Goal: Information Seeking & Learning: Learn about a topic

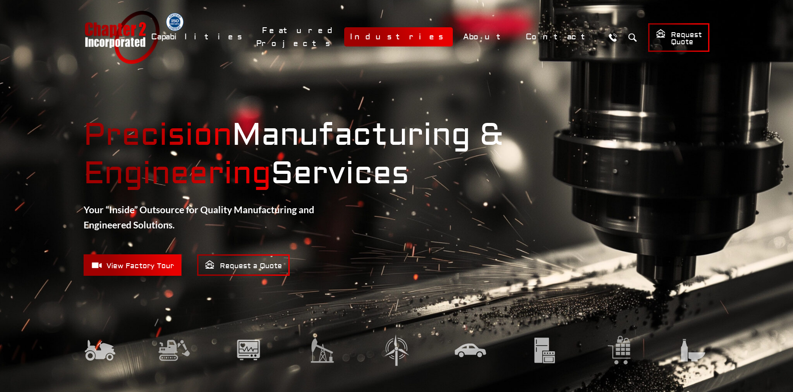
click at [453, 36] on link "Industries" at bounding box center [398, 36] width 109 height 19
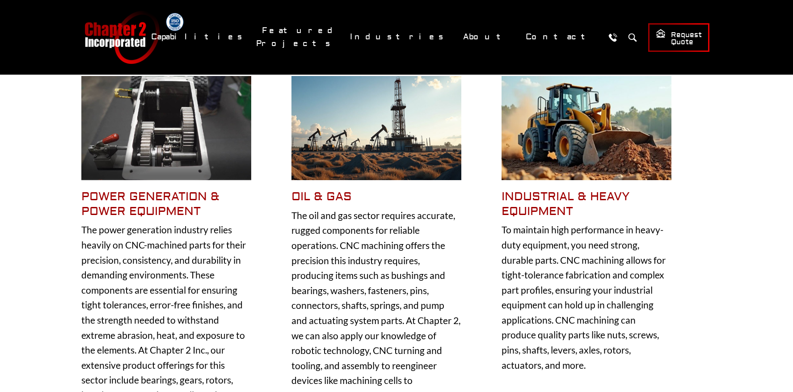
scroll to position [246, 0]
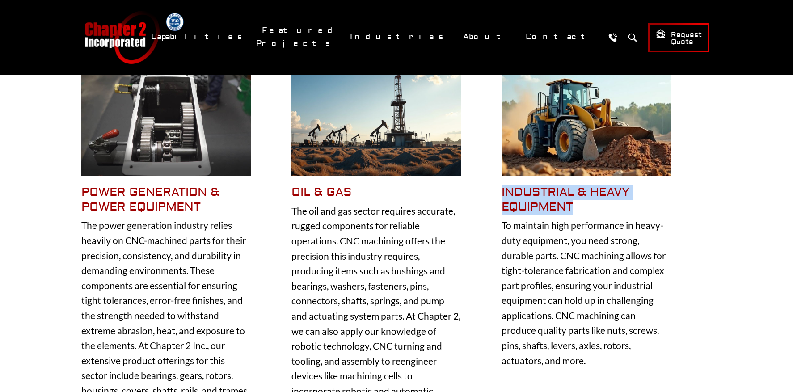
drag, startPoint x: 581, startPoint y: 206, endPoint x: 500, endPoint y: 193, distance: 82.1
click at [500, 193] on div "Power Generation & Power Equipment The power generation industry relies heavily…" at bounding box center [376, 314] width 590 height 484
copy h5 "industrial & Heavy Equipment"
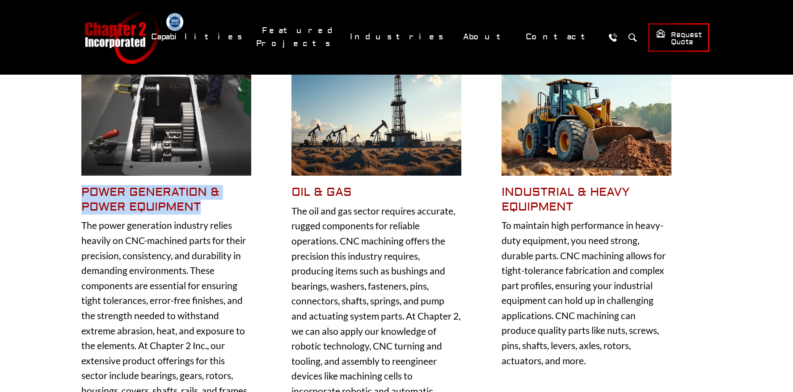
drag, startPoint x: 202, startPoint y: 201, endPoint x: 80, endPoint y: 187, distance: 123.0
copy h5 "Power Generation & Power Equipment"
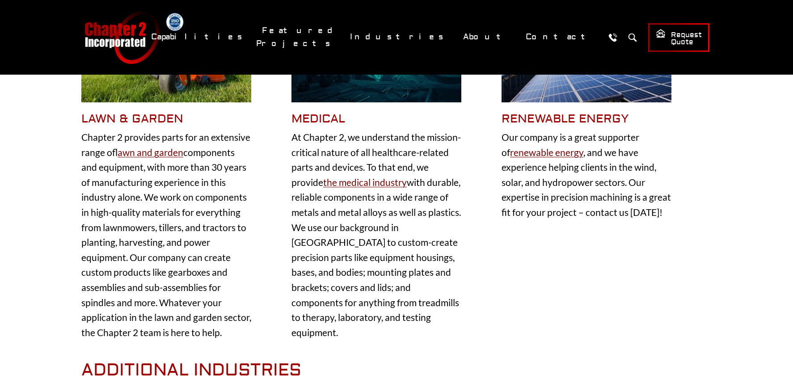
scroll to position [775, 0]
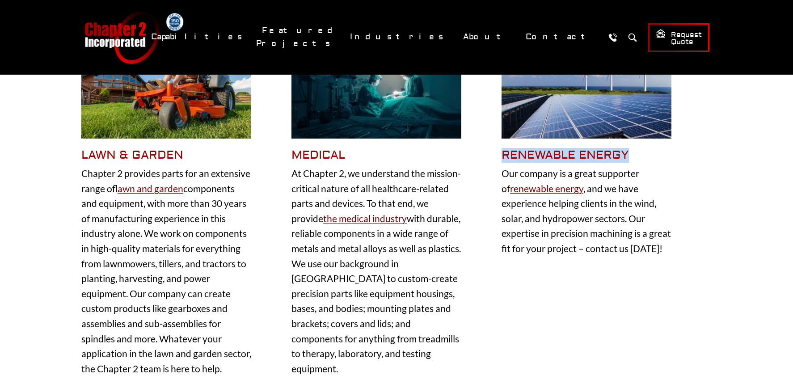
drag, startPoint x: 630, startPoint y: 152, endPoint x: 503, endPoint y: 157, distance: 127.1
click at [503, 157] on h5 "Renewable Energy" at bounding box center [587, 155] width 170 height 15
copy h5 "Renewable Energy"
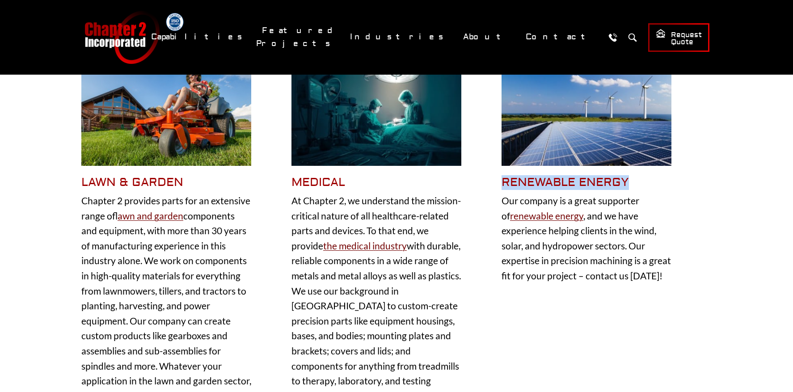
copy h5 "Renewable Energy"
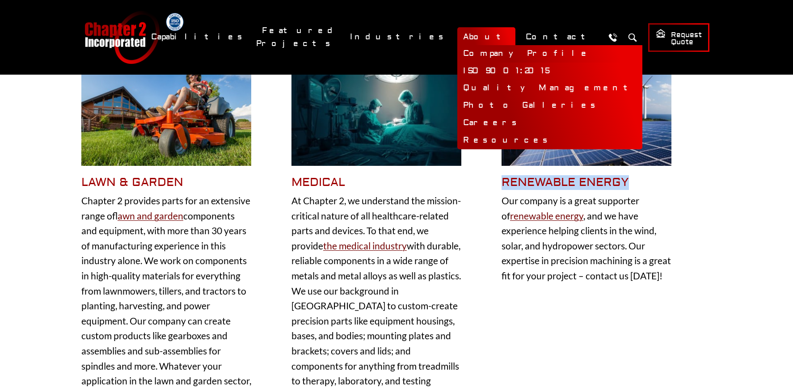
click at [514, 57] on link "Company Profile" at bounding box center [550, 53] width 185 height 17
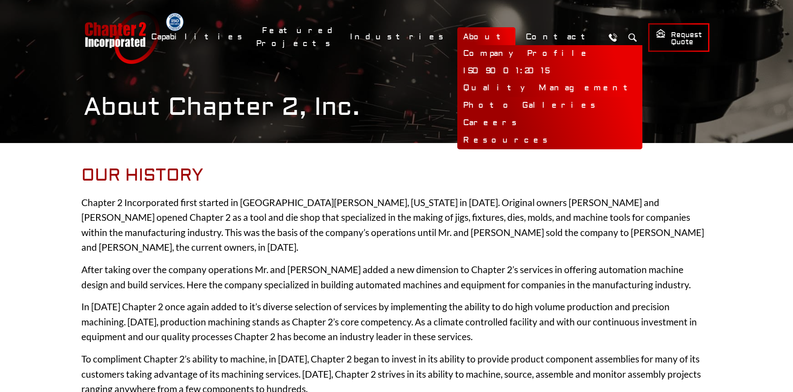
click at [539, 90] on link "Quality Management" at bounding box center [550, 88] width 185 height 17
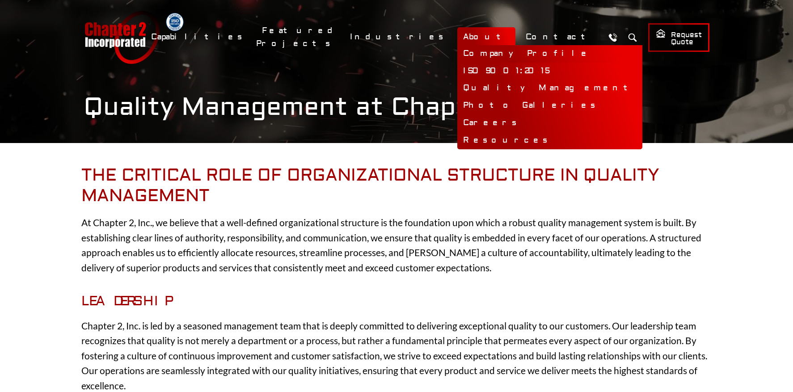
click at [522, 51] on link "Company Profile" at bounding box center [550, 53] width 185 height 17
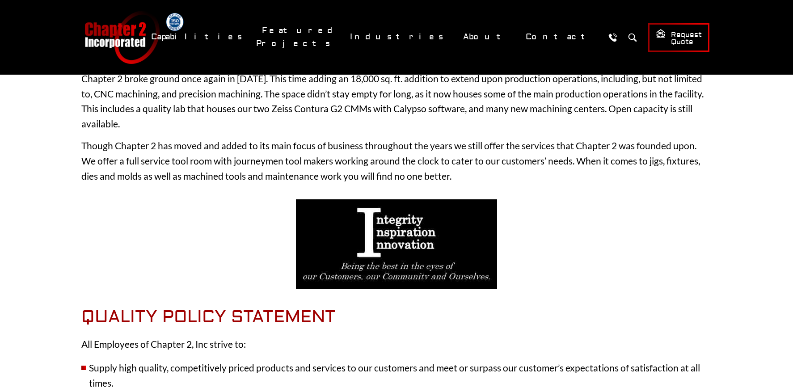
scroll to position [398, 0]
